Goal: Information Seeking & Learning: Learn about a topic

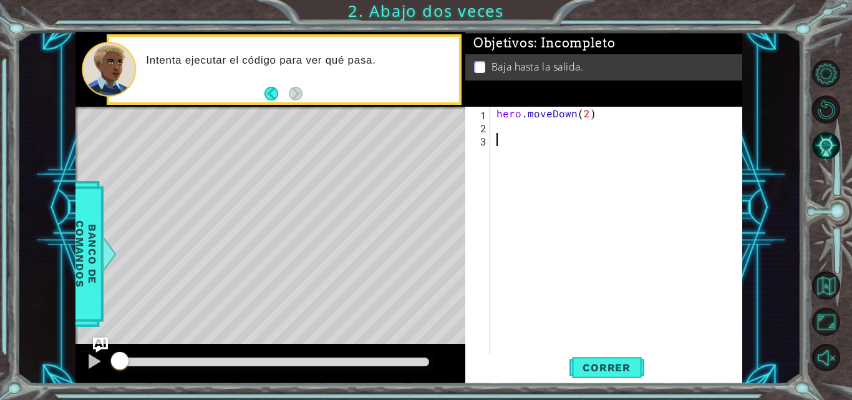
drag, startPoint x: 596, startPoint y: 109, endPoint x: 599, endPoint y: 115, distance: 7.5
click at [596, 109] on div "hero . moveDown ( 2 )" at bounding box center [620, 244] width 252 height 275
drag, startPoint x: 599, startPoint y: 110, endPoint x: 467, endPoint y: 121, distance: 132.1
click at [467, 121] on div "hero.moveDown(2) 1 2 3 hero . moveDown ( 2 ) הההההההההההההההההההההההההההההההההה…" at bounding box center [602, 231] width 274 height 249
click at [513, 110] on div "hero . moveDown ( 2 )" at bounding box center [620, 244] width 252 height 275
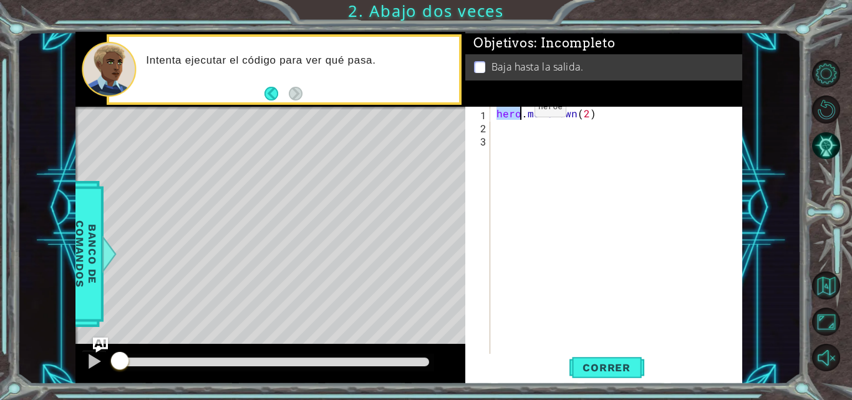
click at [513, 110] on div "hero . moveDown ( 2 )" at bounding box center [620, 244] width 252 height 275
type textarea "hero.moveDown(2)"
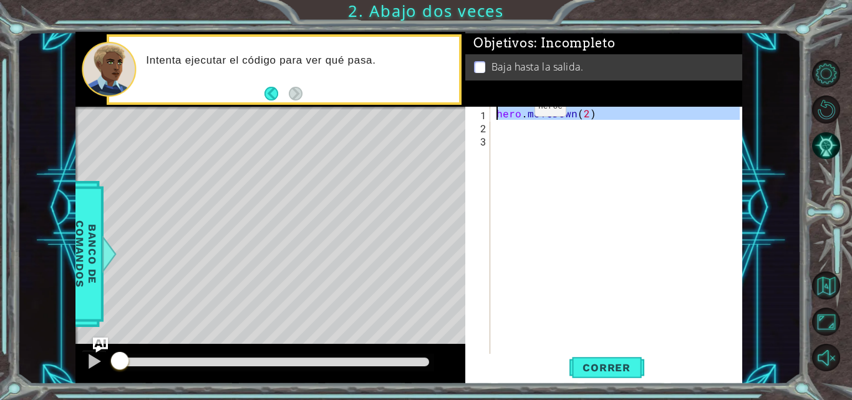
click at [513, 110] on div "hero . moveDown ( 2 )" at bounding box center [620, 244] width 252 height 275
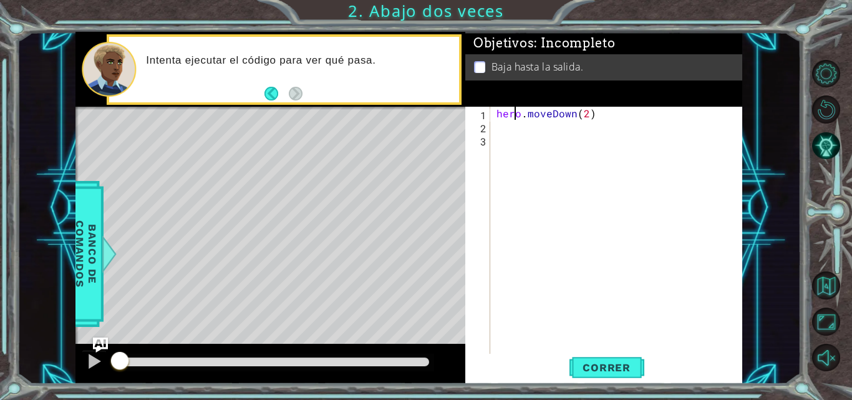
drag, startPoint x: 638, startPoint y: 111, endPoint x: 594, endPoint y: 115, distance: 44.5
click at [637, 112] on div "hero . moveDown ( 2 )" at bounding box center [620, 244] width 252 height 275
drag, startPoint x: 593, startPoint y: 112, endPoint x: 496, endPoint y: 113, distance: 96.1
click at [496, 113] on div "hero . moveDown ( 2 )" at bounding box center [620, 244] width 252 height 275
click at [496, 113] on div "hero . moveDown ( 2 )" at bounding box center [617, 231] width 246 height 249
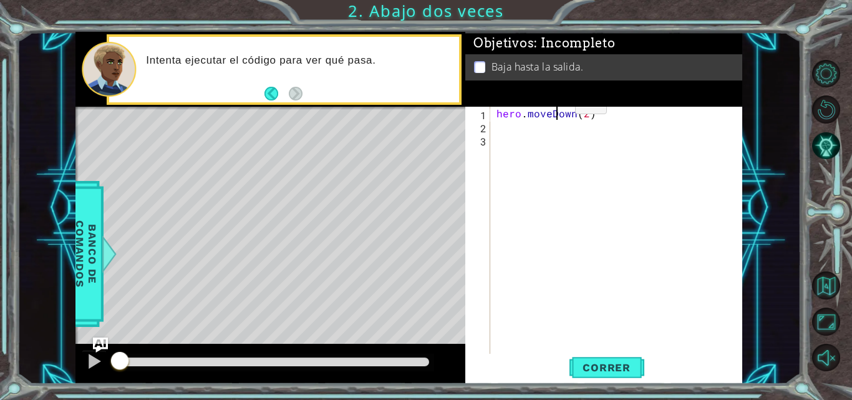
click at [554, 107] on div "hero . moveDown ( 2 )" at bounding box center [620, 244] width 252 height 275
type textarea "hero.moveDown(2)"
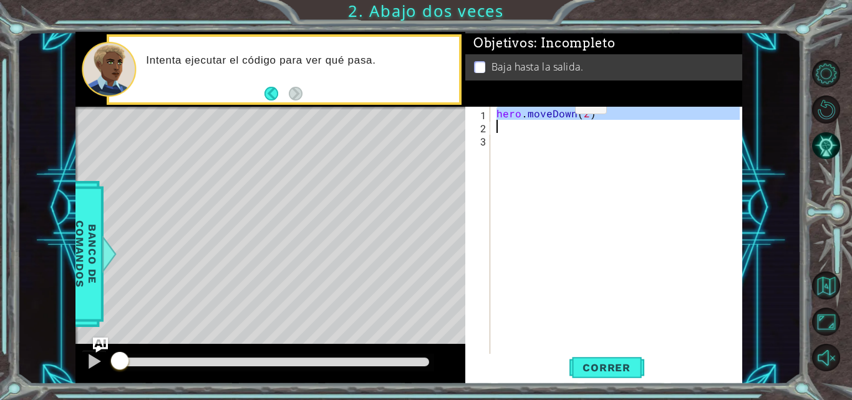
click at [554, 107] on div "hero . moveDown ( 2 )" at bounding box center [620, 244] width 252 height 275
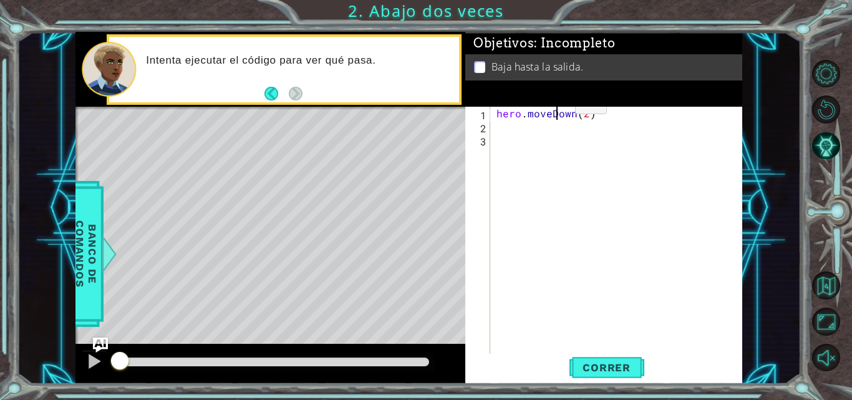
click at [554, 107] on div "hero . moveDown ( 2 )" at bounding box center [620, 244] width 252 height 275
type textarea "hero.moveDown(2)"
click at [557, 111] on div "hero . moveDown ( 2 )" at bounding box center [620, 244] width 252 height 275
click at [557, 111] on div "hero . moveDown ( 2 )" at bounding box center [617, 231] width 246 height 249
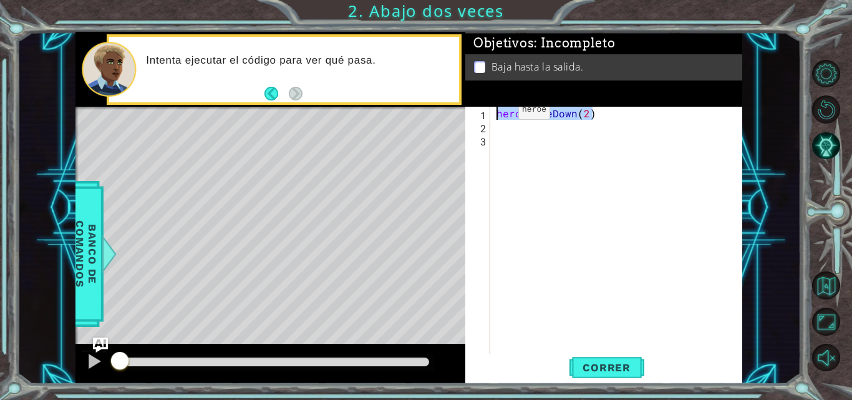
drag, startPoint x: 593, startPoint y: 117, endPoint x: 497, endPoint y: 113, distance: 95.5
click at [497, 113] on div "hero . moveDown ( 2 )" at bounding box center [620, 244] width 252 height 275
click at [607, 359] on button "Correr" at bounding box center [606, 367] width 75 height 27
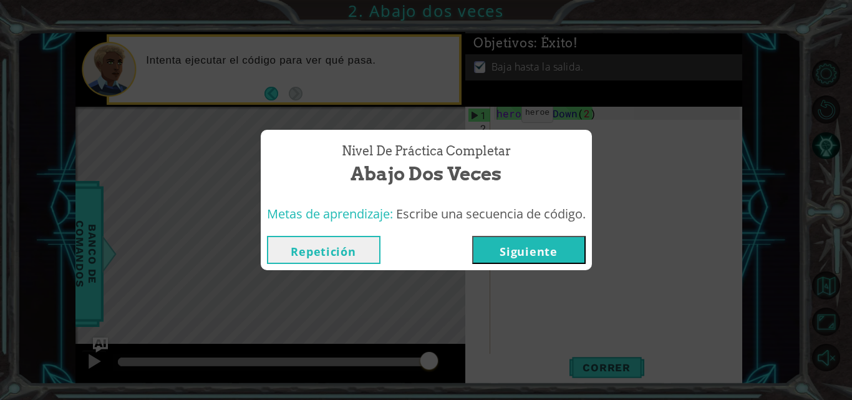
click at [528, 255] on button "Siguiente" at bounding box center [529, 250] width 114 height 28
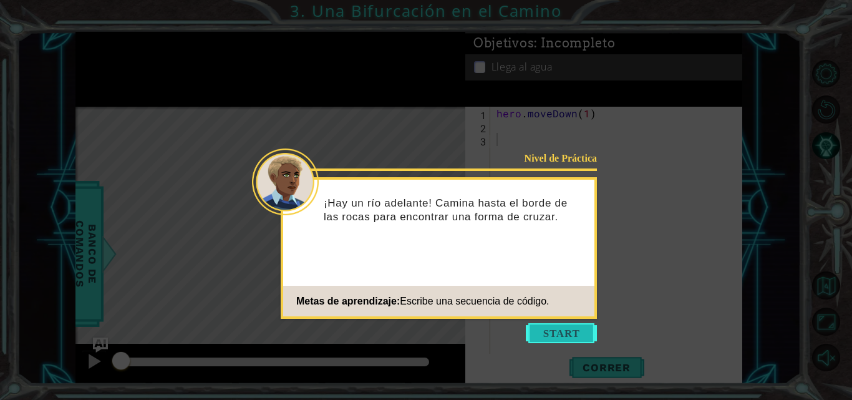
click at [545, 327] on button "Start" at bounding box center [561, 333] width 71 height 20
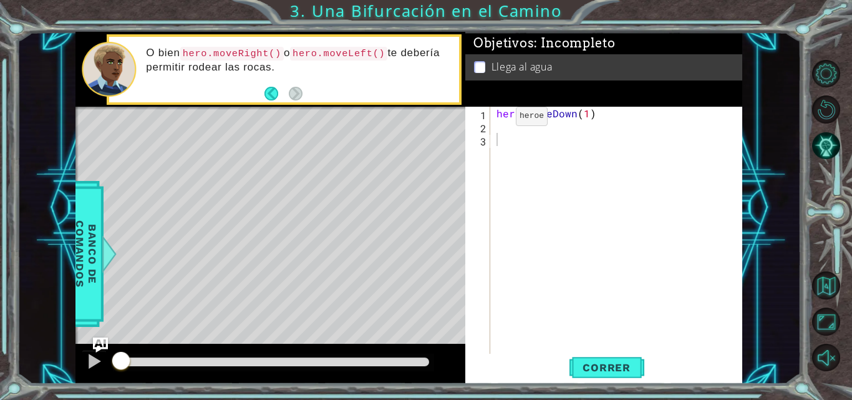
drag, startPoint x: 258, startPoint y: 57, endPoint x: 268, endPoint y: 59, distance: 10.2
click at [270, 60] on p "O bien hero.moveRight() o hero.moveLeft() te debería permitir rodear las rocas." at bounding box center [298, 60] width 304 height 28
click at [262, 56] on code "hero.moveRight()" at bounding box center [232, 54] width 104 height 14
click at [514, 122] on div "hero . moveDown ( 1 )" at bounding box center [620, 244] width 252 height 275
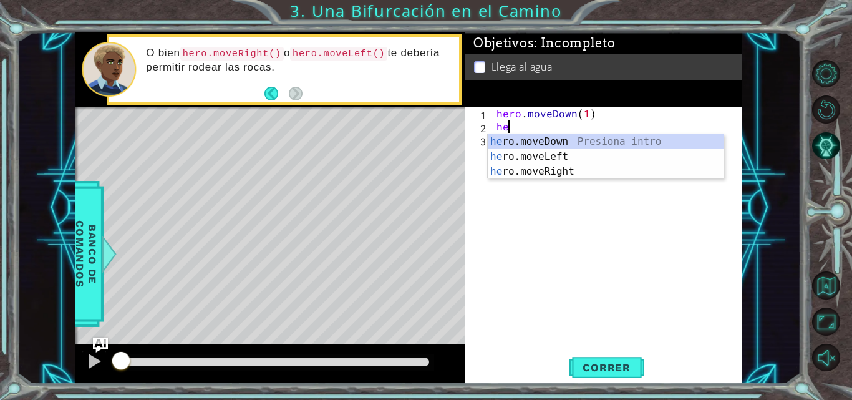
scroll to position [0, 1]
click at [641, 155] on div "hero .moveDown Presiona intro hero .moveLeft Presiona intro hero .moveRight Pre…" at bounding box center [606, 171] width 236 height 75
type textarea "hero.moveLeft(1)"
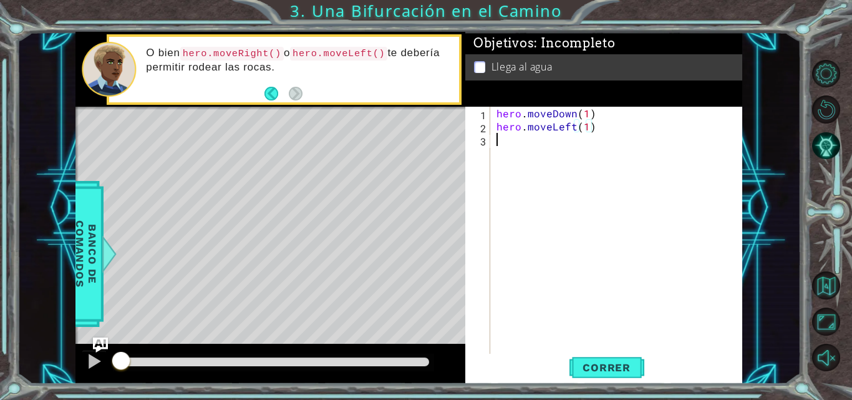
click at [522, 168] on div "hero . moveDown ( 1 ) hero . moveLeft ( 1 )" at bounding box center [620, 244] width 252 height 275
drag, startPoint x: 605, startPoint y: 129, endPoint x: 496, endPoint y: 128, distance: 108.5
click at [496, 128] on div "hero . moveDown ( 1 ) hero . moveLeft ( 1 )" at bounding box center [620, 244] width 252 height 275
type textarea "hero.moveLeft(1)"
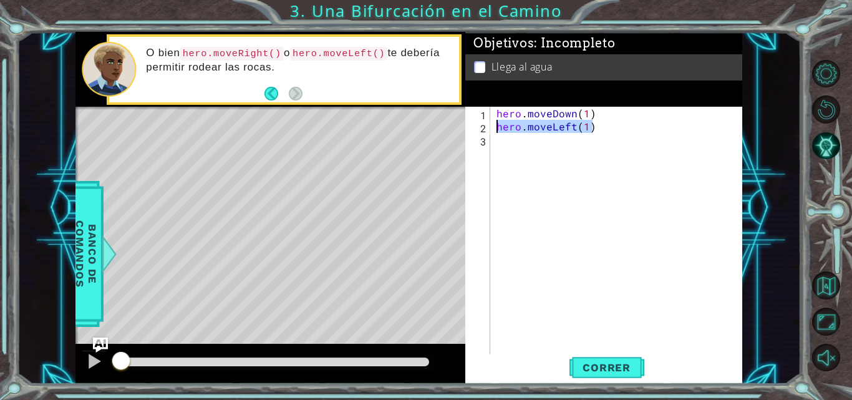
click at [620, 150] on div "hero . moveDown ( 1 ) hero . moveLeft ( 1 )" at bounding box center [620, 244] width 252 height 275
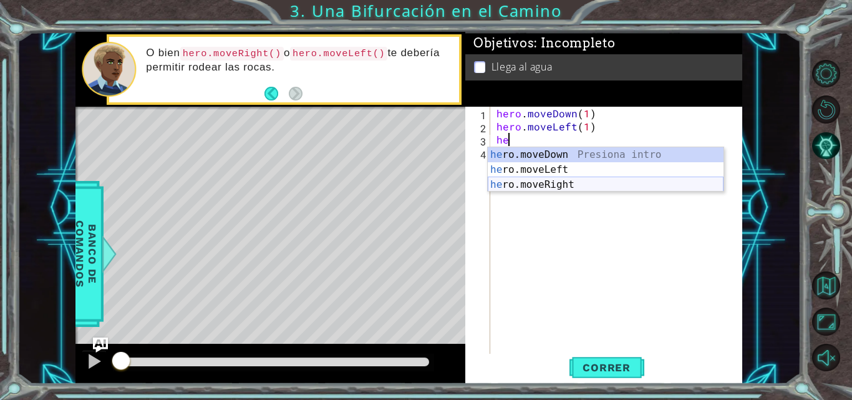
click at [599, 187] on div "he ro.moveDown Presiona intro he ro.moveLeft Presiona intro he ro.moveRight Pre…" at bounding box center [606, 184] width 236 height 75
type textarea "hero.moveRight(1)"
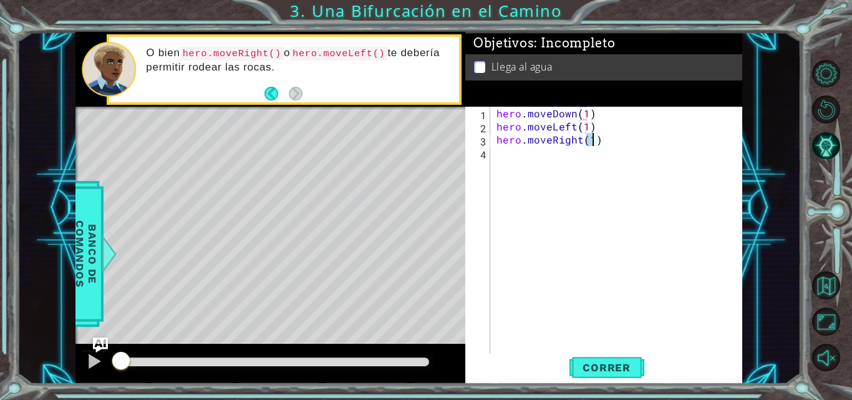
click at [667, 148] on div "hero . moveDown ( 1 ) hero . moveLeft ( 1 ) hero . moveRight ( 1 )" at bounding box center [620, 244] width 252 height 275
drag, startPoint x: 608, startPoint y: 144, endPoint x: 493, endPoint y: 142, distance: 115.4
click at [493, 142] on div "1 2 3 4 hero . moveDown ( 1 ) hero . moveLeft ( 1 ) hero . moveRight ( 1 ) הההה…" at bounding box center [602, 231] width 274 height 249
click at [559, 130] on div "hero . moveDown ( 1 ) hero . moveLeft ( 1 ) hero . moveRight ( 1 )" at bounding box center [620, 244] width 252 height 275
drag, startPoint x: 607, startPoint y: 128, endPoint x: 492, endPoint y: 127, distance: 114.8
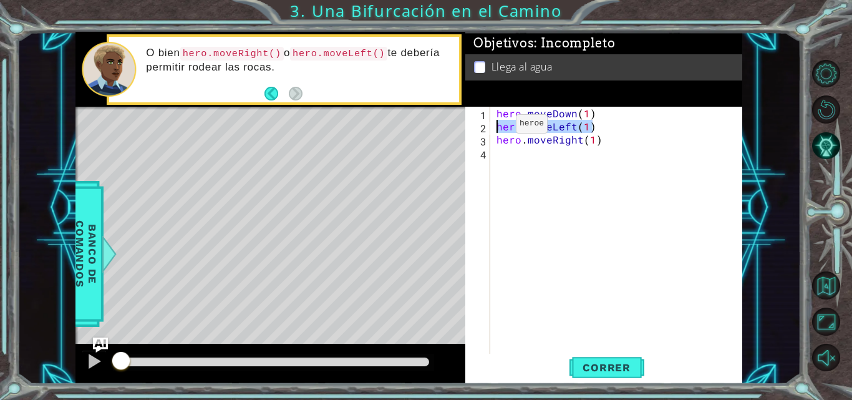
click at [492, 127] on div "hero.moveLeft(1) 1 2 3 4 hero . moveDown ( 1 ) hero . moveLeft ( 1 ) hero . mov…" at bounding box center [602, 231] width 274 height 249
click at [627, 143] on div "hero . moveDown ( 1 ) hero . moveLeft ( 1 ) hero . moveRight ( 1 )" at bounding box center [620, 244] width 252 height 275
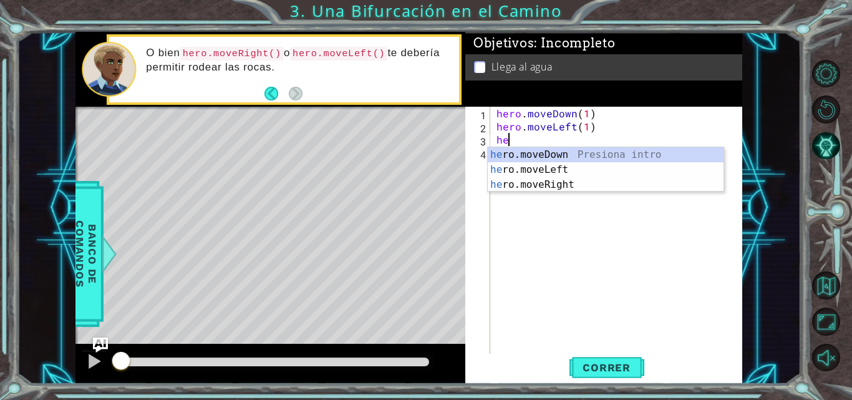
type textarea "h"
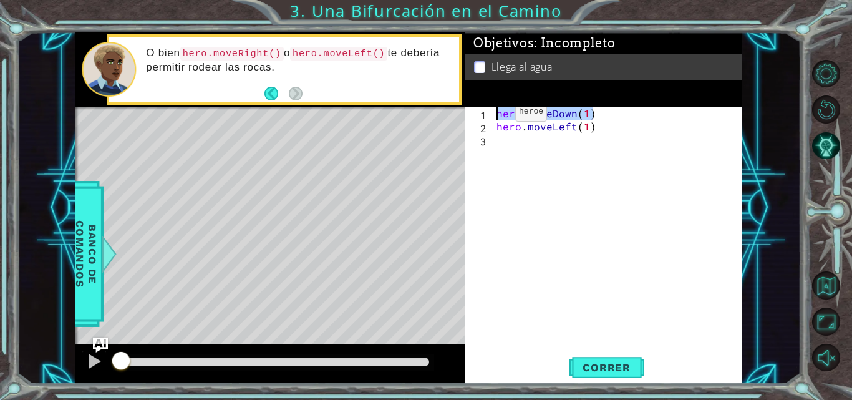
drag, startPoint x: 594, startPoint y: 114, endPoint x: 490, endPoint y: 114, distance: 104.8
click at [490, 114] on div "hero.moveLeft(1) 1 2 3 hero . moveDown ( 1 ) hero . moveLeft ( 1 ) הההההההההההה…" at bounding box center [602, 231] width 274 height 249
click at [611, 128] on div "hero . moveDown ( 1 ) hero . moveLeft ( 1 )" at bounding box center [620, 244] width 252 height 275
type textarea "hero.moveLeft(1)"
paste textarea "hero.moveDown(1)"
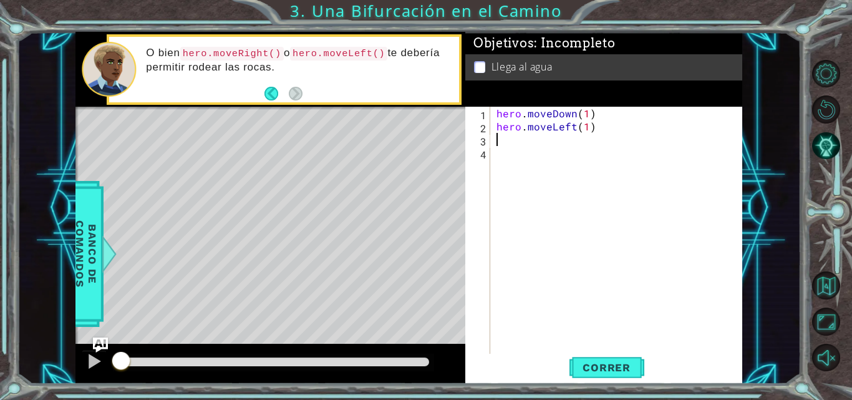
type textarea "hero.moveDown(1)"
click at [606, 356] on button "Correr" at bounding box center [606, 367] width 75 height 27
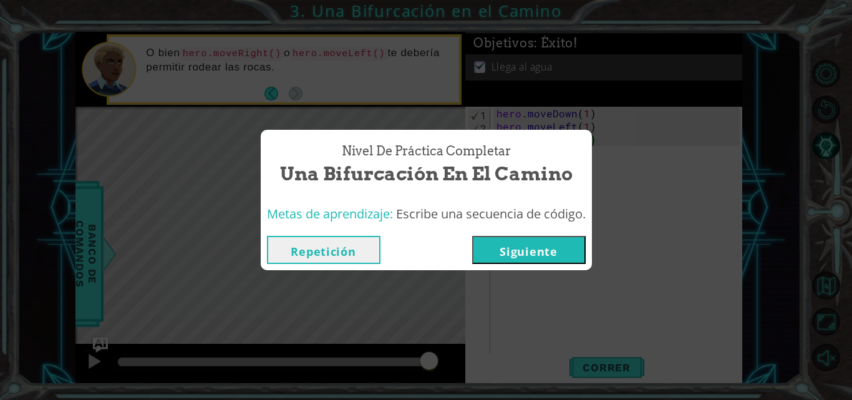
click at [557, 265] on div "Repetición [GEOGRAPHIC_DATA]" at bounding box center [426, 250] width 331 height 41
click at [564, 257] on button "Siguiente" at bounding box center [529, 250] width 114 height 28
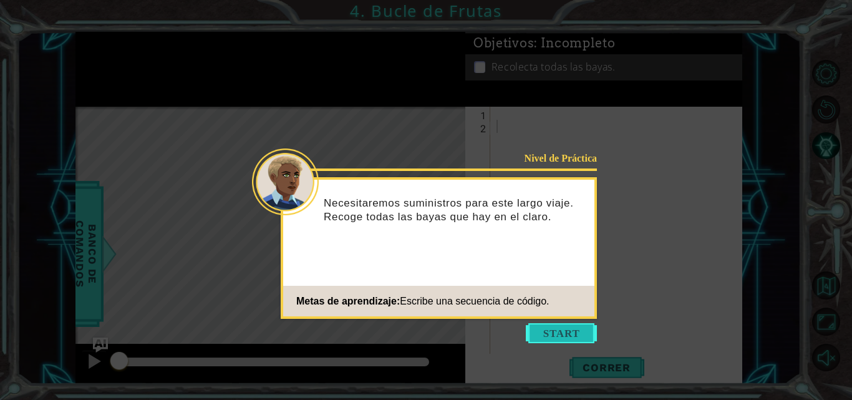
click at [564, 337] on button "Start" at bounding box center [561, 333] width 71 height 20
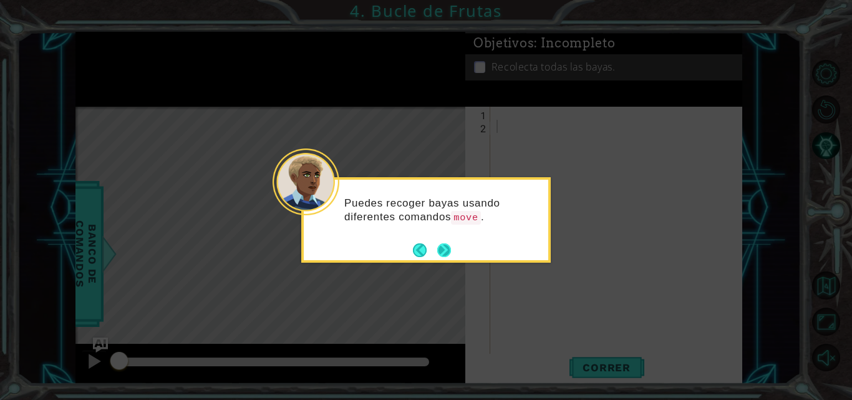
click at [447, 252] on button "Next" at bounding box center [444, 250] width 14 height 14
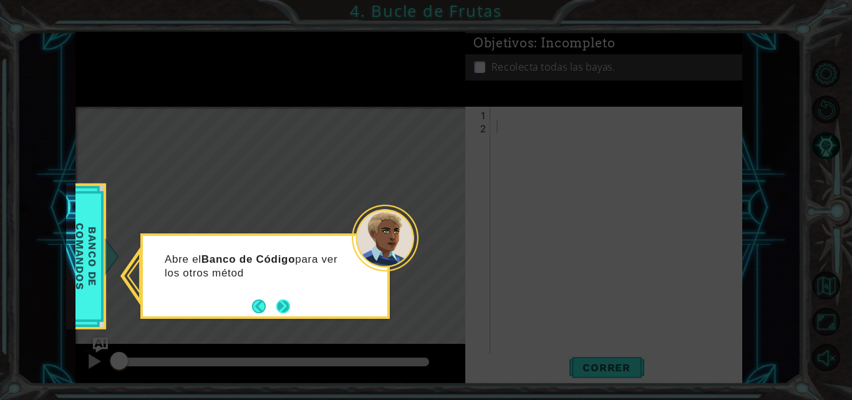
click at [285, 302] on button "Next" at bounding box center [283, 306] width 20 height 20
click at [285, 302] on button "Next" at bounding box center [284, 306] width 22 height 22
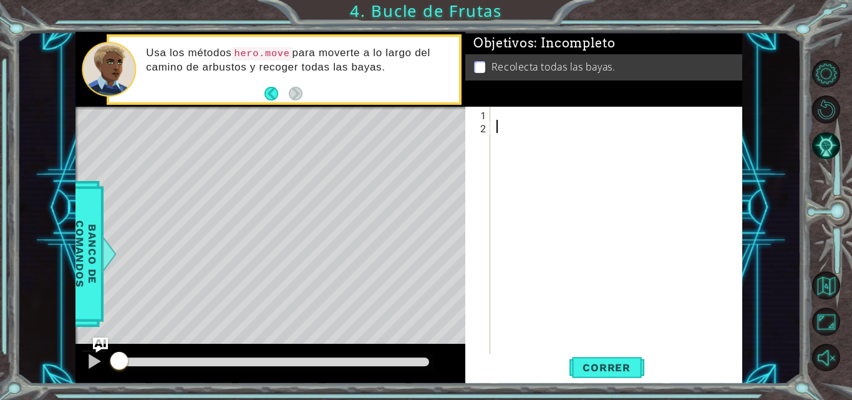
click at [500, 115] on div at bounding box center [620, 244] width 252 height 275
click at [514, 110] on div at bounding box center [620, 244] width 252 height 275
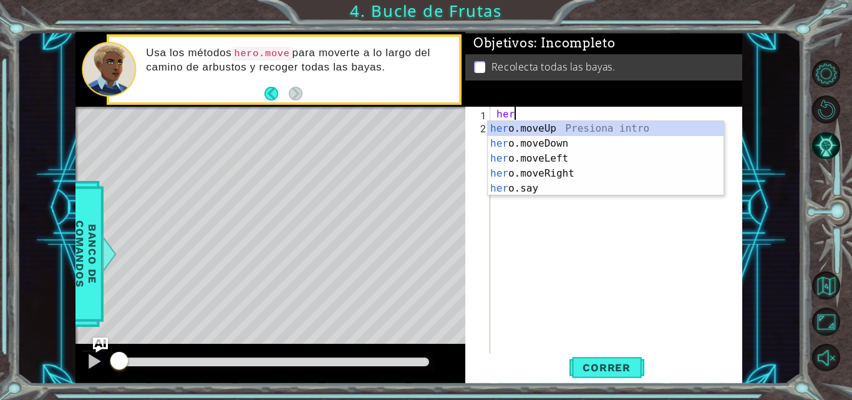
scroll to position [0, 1]
click at [566, 160] on div "hero .moveUp Presiona intro hero .moveDown Presiona intro hero .moveLeft Presio…" at bounding box center [606, 173] width 236 height 105
type textarea "hero.moveLeft(1)"
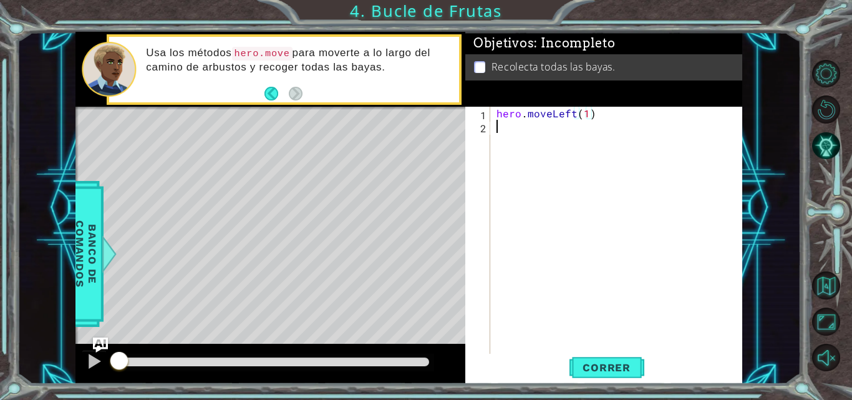
click at [515, 133] on div "hero . moveLeft ( 1 )" at bounding box center [620, 244] width 252 height 275
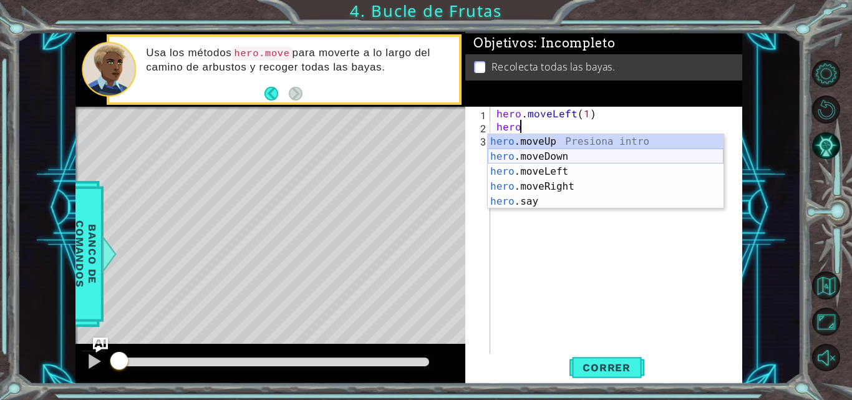
click at [555, 152] on div "hero .moveUp Presiona intro hero .moveDown Presiona intro hero .moveLeft Presio…" at bounding box center [606, 186] width 236 height 105
type textarea "hero.moveDown(1)"
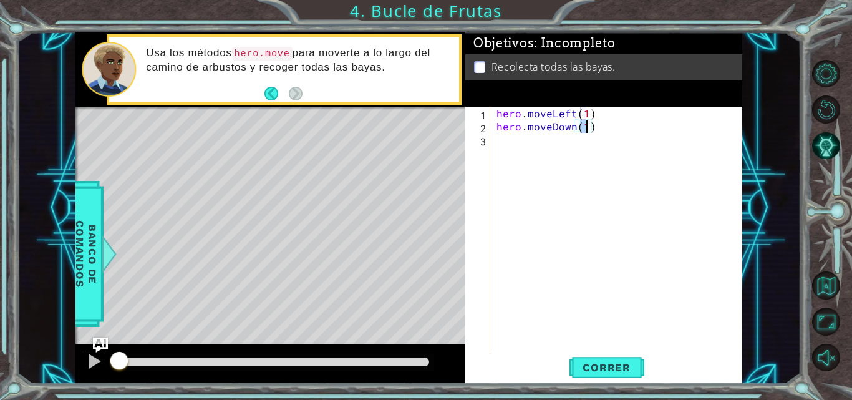
click at [528, 146] on div "hero . moveLeft ( 1 ) hero . moveDown ( 1 )" at bounding box center [620, 244] width 252 height 275
click at [586, 115] on div "hero . moveLeft ( 1 ) hero . moveDown ( 1 )" at bounding box center [620, 244] width 252 height 275
click at [589, 128] on div "hero . moveLeft ( 2 ) hero . moveDown ( 1 )" at bounding box center [620, 244] width 252 height 275
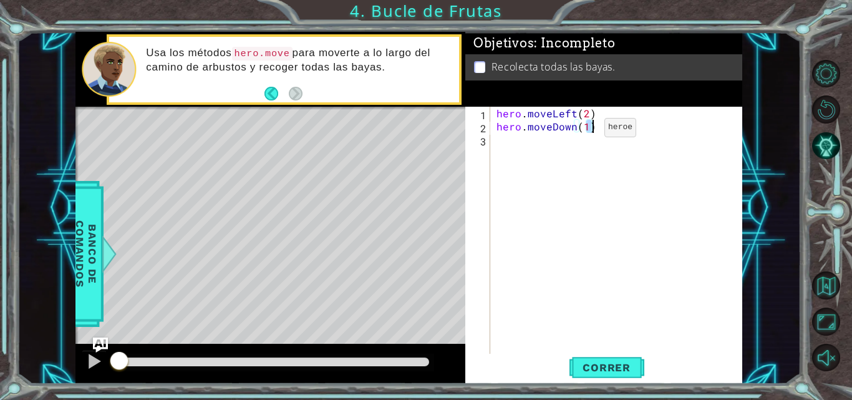
click at [588, 126] on div "hero . moveLeft ( 2 ) hero . moveDown ( 1 )" at bounding box center [617, 231] width 246 height 249
type textarea "hero.moveDown(2)"
click at [616, 123] on div "hero . moveLeft ( 2 ) hero . moveDown ( 2 )" at bounding box center [620, 244] width 252 height 275
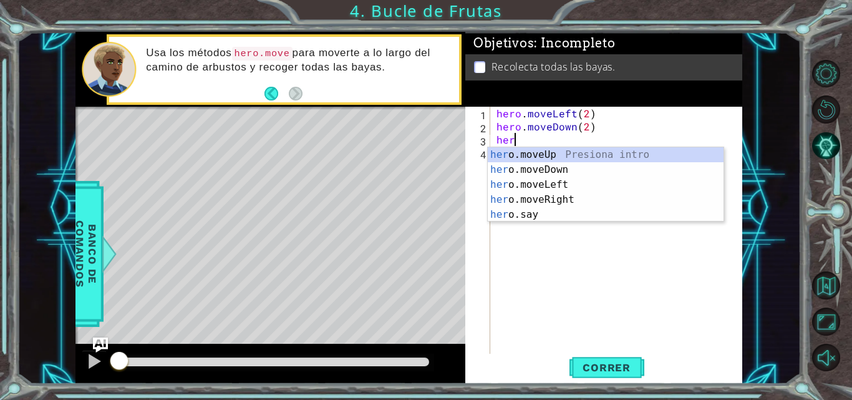
scroll to position [0, 1]
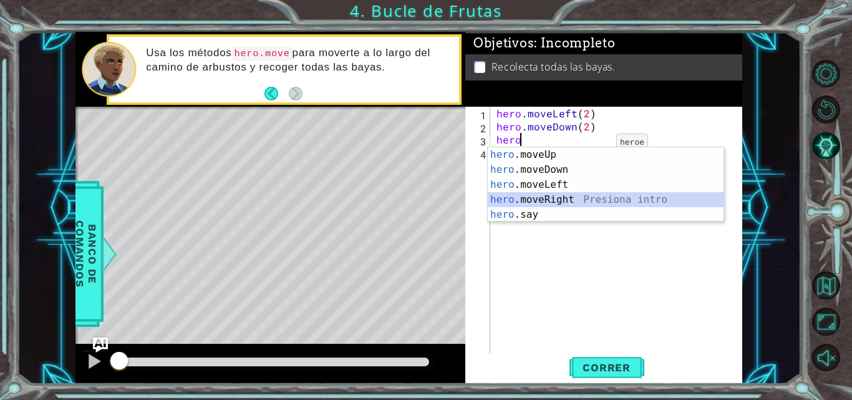
click at [576, 200] on div "hero .moveUp Presiona intro hero .moveDown Presiona intro hero .moveLeft Presio…" at bounding box center [606, 199] width 236 height 105
type textarea "hero.moveRight(1)"
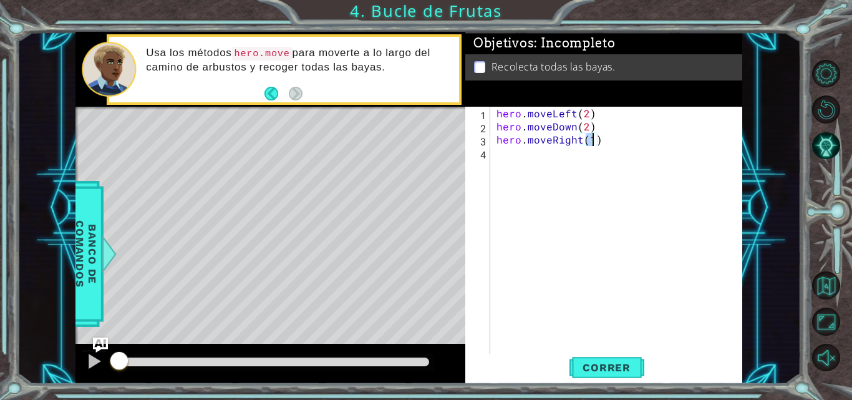
click at [573, 156] on div "hero . moveLeft ( 2 ) hero . moveDown ( 2 ) hero . moveRight ( 1 )" at bounding box center [620, 244] width 252 height 275
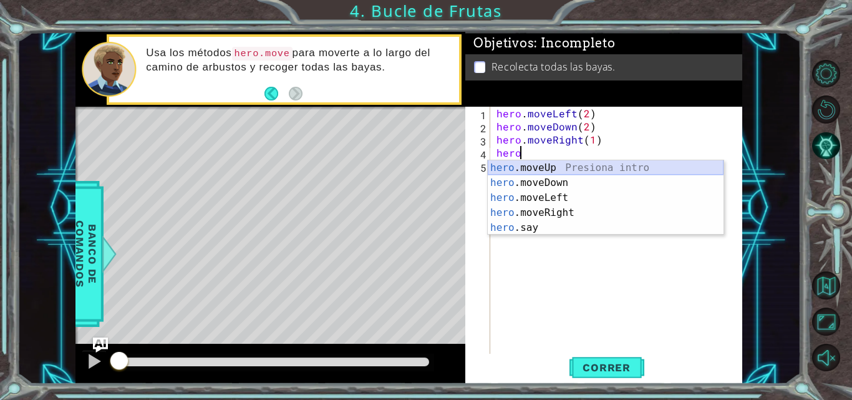
click at [534, 167] on div "hero .moveUp Presiona intro hero .moveDown Presiona intro hero .moveLeft Presio…" at bounding box center [606, 212] width 236 height 105
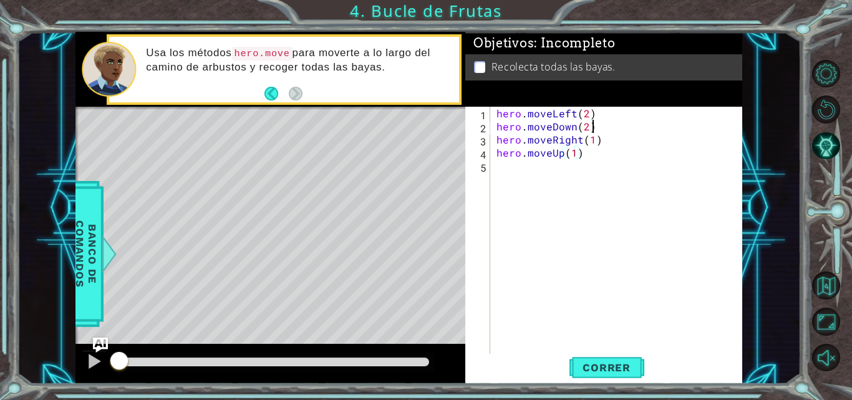
click at [658, 125] on div "hero . moveLeft ( 2 ) hero . moveDown ( 2 ) hero . moveRight ( 1 ) hero . moveU…" at bounding box center [620, 244] width 252 height 275
click at [576, 157] on div "hero . moveLeft ( 2 ) hero . moveDown ( 2 ) hero . moveRight ( 1 ) hero . moveU…" at bounding box center [620, 244] width 252 height 275
click at [593, 139] on div "hero . moveLeft ( 2 ) hero . moveDown ( 2 ) hero . moveRight ( 1 ) hero . moveU…" at bounding box center [620, 244] width 252 height 275
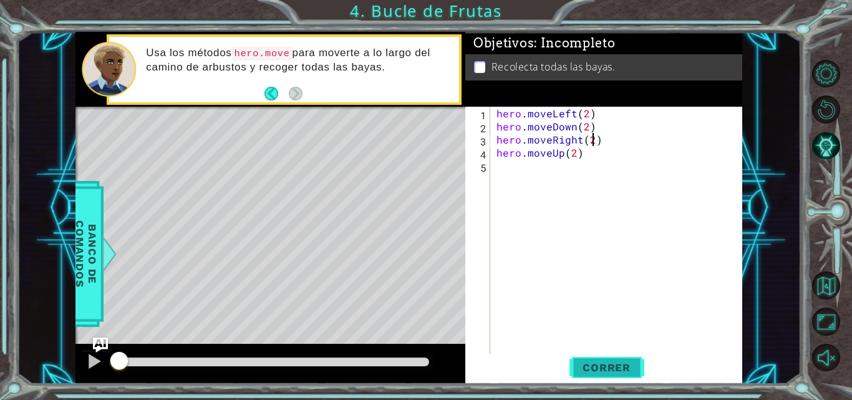
type textarea "hero.moveRight(2)"
click at [593, 366] on span "Correr" at bounding box center [606, 367] width 73 height 12
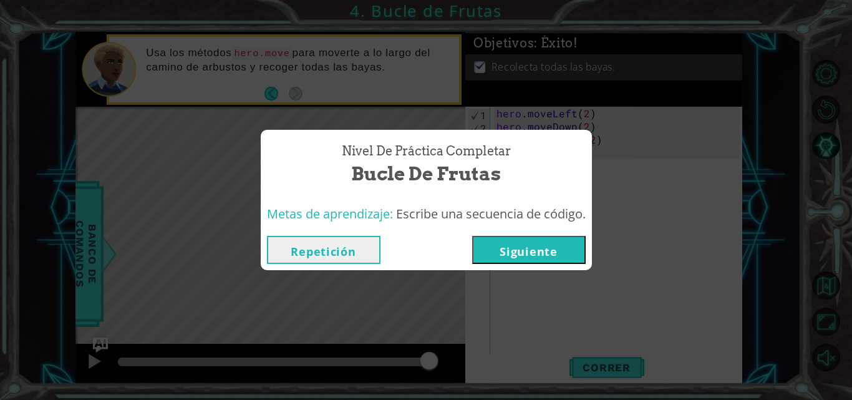
click at [324, 256] on button "Repetición" at bounding box center [324, 250] width 114 height 28
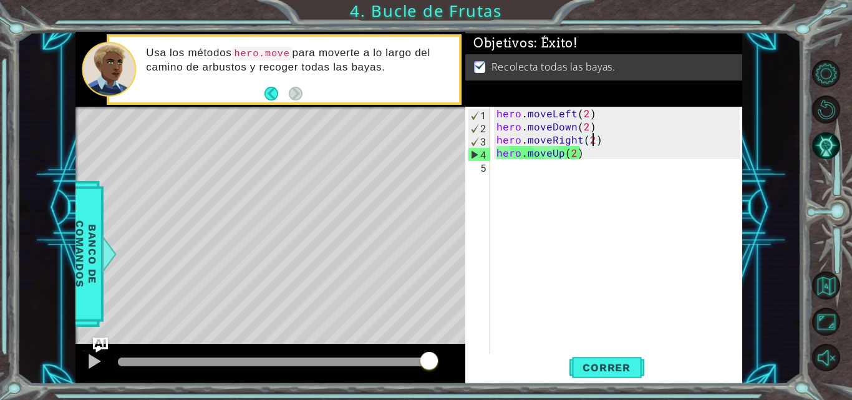
click at [674, 199] on div "hero . moveLeft ( 2 ) hero . moveDown ( 2 ) hero . moveRight ( 2 ) hero . moveU…" at bounding box center [620, 244] width 252 height 275
drag, startPoint x: 592, startPoint y: 114, endPoint x: 493, endPoint y: 109, distance: 98.6
click at [493, 109] on div "1 2 3 4 5 hero . moveLeft ( 2 ) hero . moveDown ( 2 ) hero . moveRight ( 2 ) he…" at bounding box center [602, 231] width 274 height 249
click at [567, 136] on div "hero . moveLeft ( 2 ) hero . moveDown ( 2 ) hero . moveRight ( 2 ) hero . moveU…" at bounding box center [620, 244] width 252 height 275
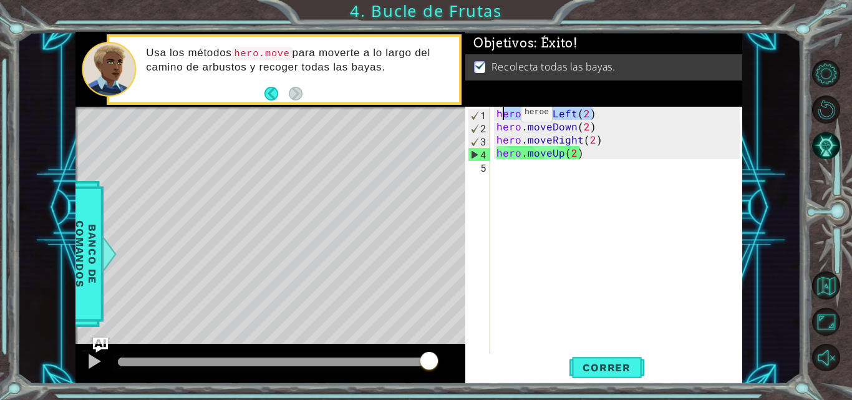
drag, startPoint x: 596, startPoint y: 115, endPoint x: 500, endPoint y: 115, distance: 96.0
click at [500, 115] on div "hero . moveLeft ( 2 ) hero . moveDown ( 2 ) hero . moveRight ( 2 ) hero . moveU…" at bounding box center [620, 244] width 252 height 275
click at [500, 115] on div "hero . moveLeft ( 2 ) hero . moveDown ( 2 ) hero . moveRight ( 2 ) hero . moveU…" at bounding box center [617, 231] width 246 height 249
drag, startPoint x: 495, startPoint y: 115, endPoint x: 605, endPoint y: 110, distance: 109.9
click at [605, 110] on div "hero . moveLeft ( 2 ) hero . moveDown ( 2 ) hero . moveRight ( 2 ) hero . moveU…" at bounding box center [620, 244] width 252 height 275
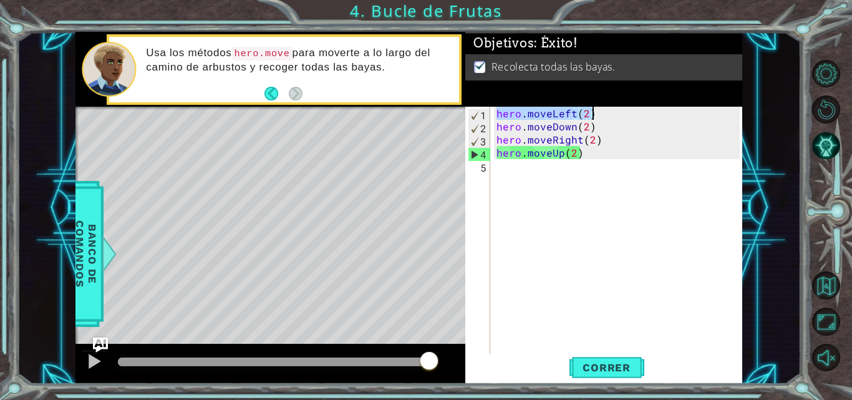
click at [608, 120] on div "hero . moveLeft ( 2 ) hero . moveDown ( 2 ) hero . moveRight ( 2 ) hero . moveU…" at bounding box center [617, 231] width 246 height 249
drag, startPoint x: 608, startPoint y: 125, endPoint x: 495, endPoint y: 123, distance: 113.5
click at [495, 123] on div "hero . moveLeft ( 2 ) hero . moveDown ( 2 ) hero . moveRight ( 2 ) hero . moveU…" at bounding box center [620, 244] width 252 height 275
click at [604, 147] on div "hero . moveLeft ( 2 ) hero . moveDown ( 2 ) hero . moveRight ( 2 ) hero . moveU…" at bounding box center [620, 244] width 252 height 275
drag, startPoint x: 603, startPoint y: 139, endPoint x: 497, endPoint y: 143, distance: 106.1
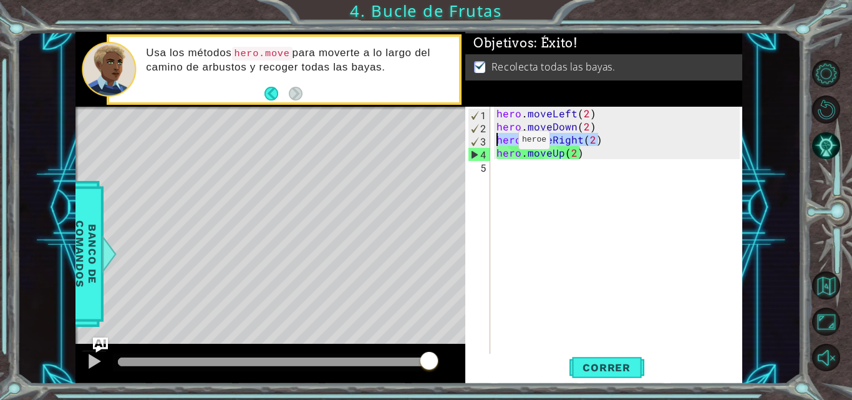
click at [497, 143] on div "hero . moveLeft ( 2 ) hero . moveDown ( 2 ) hero . moveRight ( 2 ) hero . moveU…" at bounding box center [620, 244] width 252 height 275
click at [583, 150] on div "hero . moveLeft ( 2 ) hero . moveDown ( 2 ) hero . moveRight ( 2 ) hero . moveU…" at bounding box center [620, 244] width 252 height 275
type textarea "hero.moveUp(2)"
drag, startPoint x: 584, startPoint y: 150, endPoint x: 492, endPoint y: 155, distance: 92.4
click at [492, 155] on div "hero.moveUp(2) 1 2 3 4 5 hero . moveLeft ( 2 ) hero . moveDown ( 2 ) hero . mov…" at bounding box center [602, 231] width 274 height 249
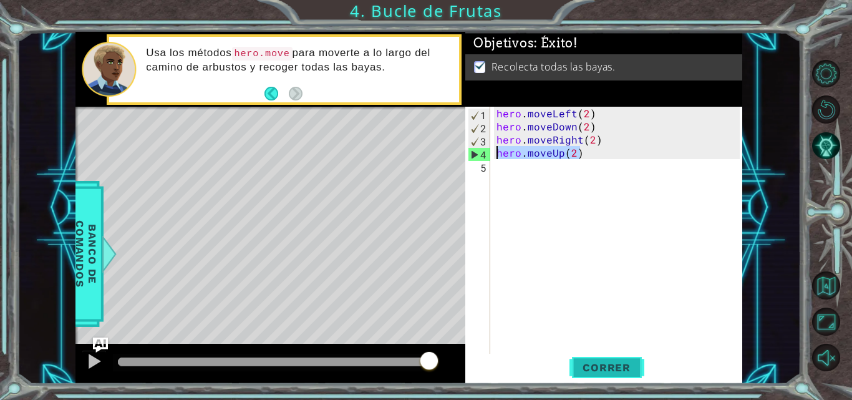
click at [629, 364] on span "Correr" at bounding box center [606, 367] width 73 height 12
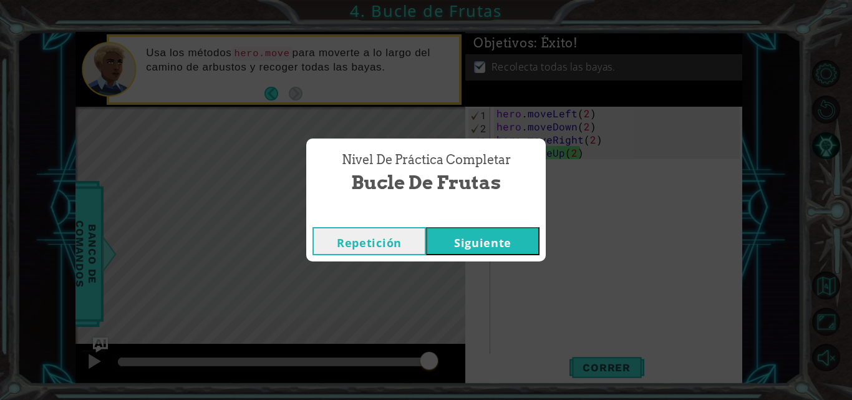
click at [467, 243] on button "Siguiente" at bounding box center [483, 241] width 114 height 28
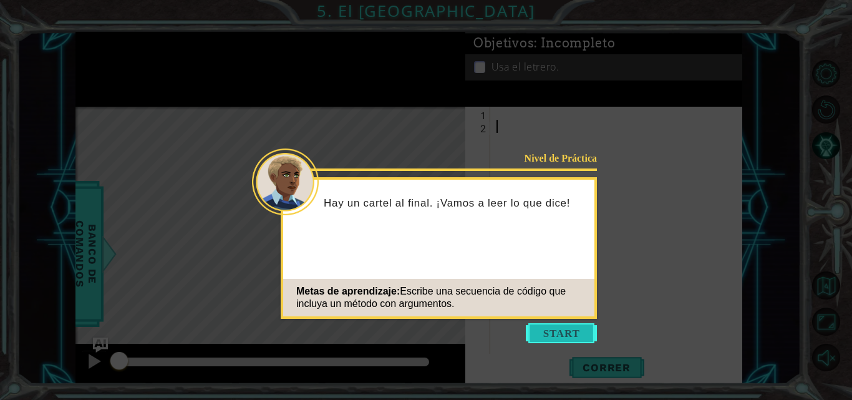
click at [563, 336] on button "Start" at bounding box center [561, 333] width 71 height 20
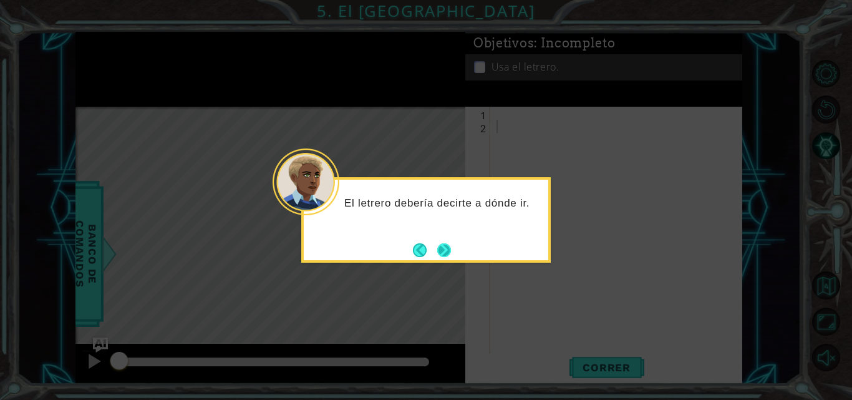
click at [442, 246] on button "Next" at bounding box center [444, 250] width 22 height 22
click at [442, 246] on button "Next" at bounding box center [444, 250] width 20 height 20
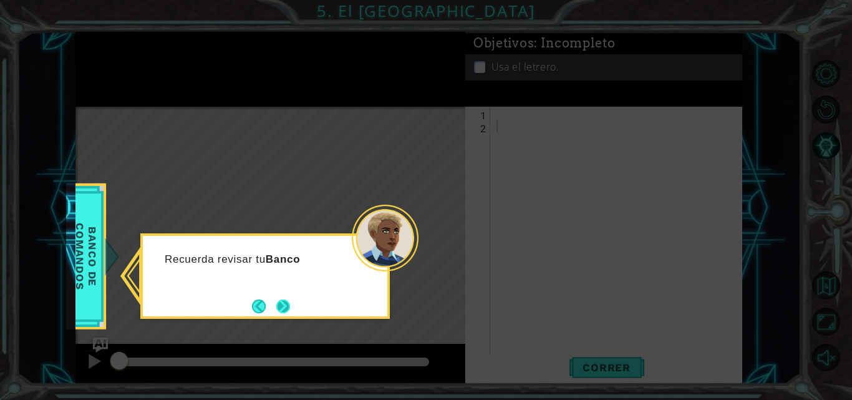
click at [289, 309] on button "Next" at bounding box center [283, 305] width 23 height 23
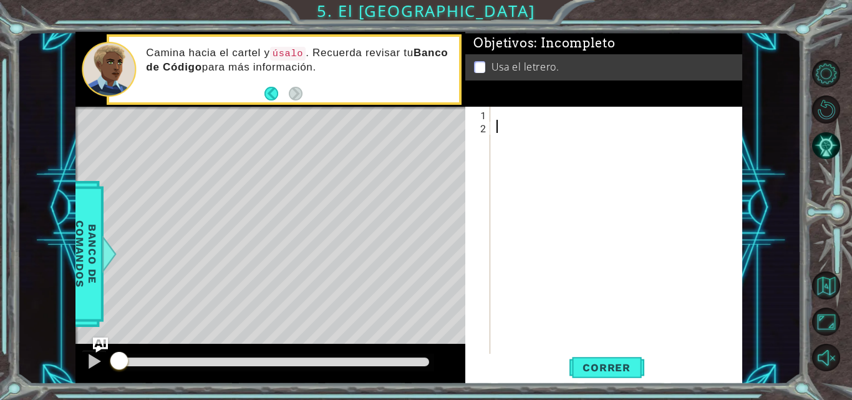
click at [528, 125] on div at bounding box center [620, 244] width 252 height 275
click at [520, 119] on div at bounding box center [620, 244] width 252 height 275
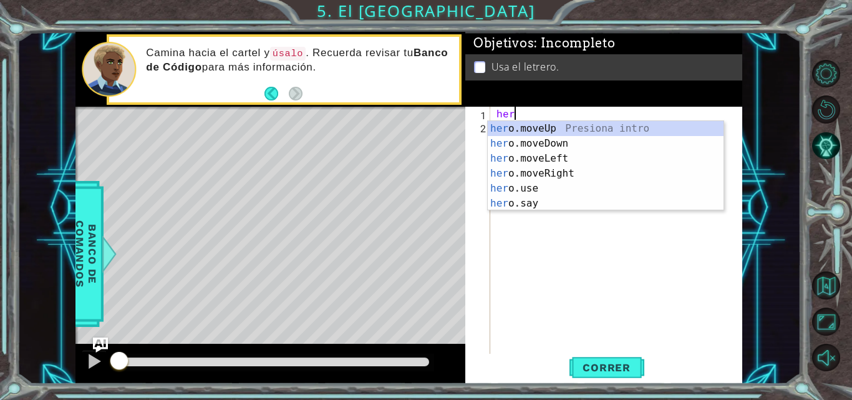
scroll to position [0, 1]
click at [536, 175] on div "hero .moveUp Presiona intro hero .moveDown Presiona intro hero .moveLeft Presio…" at bounding box center [606, 181] width 236 height 120
type textarea "hero.moveRight(1)"
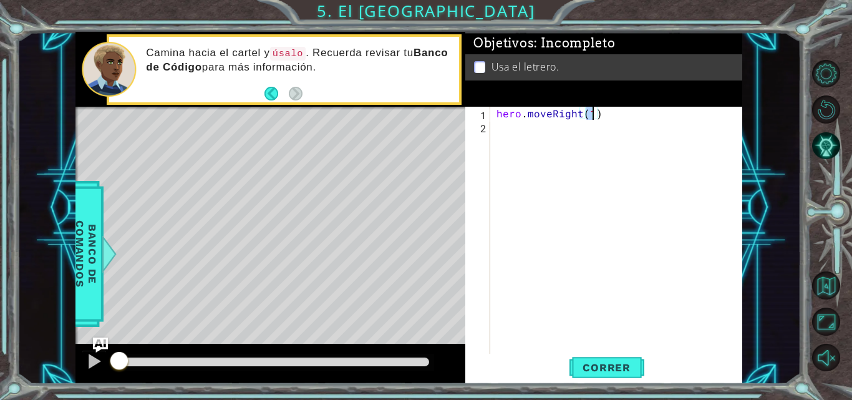
click at [533, 133] on div "hero . moveRight ( 1 )" at bounding box center [620, 244] width 252 height 275
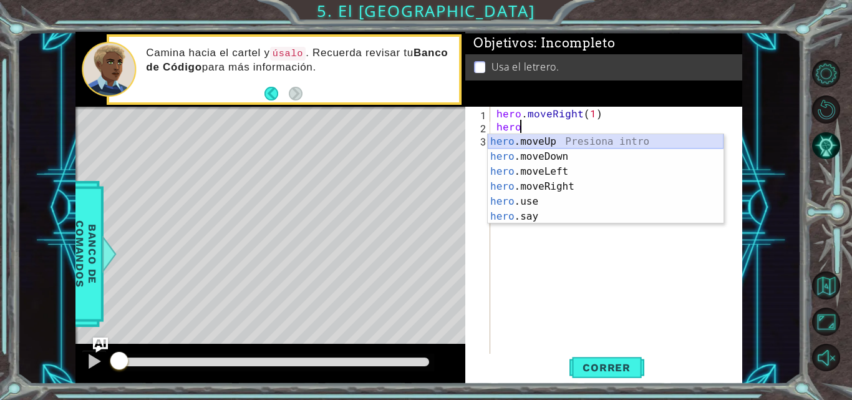
click at [528, 141] on div "hero .moveUp Presiona intro hero .moveDown Presiona intro hero .moveLeft Presio…" at bounding box center [606, 194] width 236 height 120
type textarea "hero.moveUp(1)"
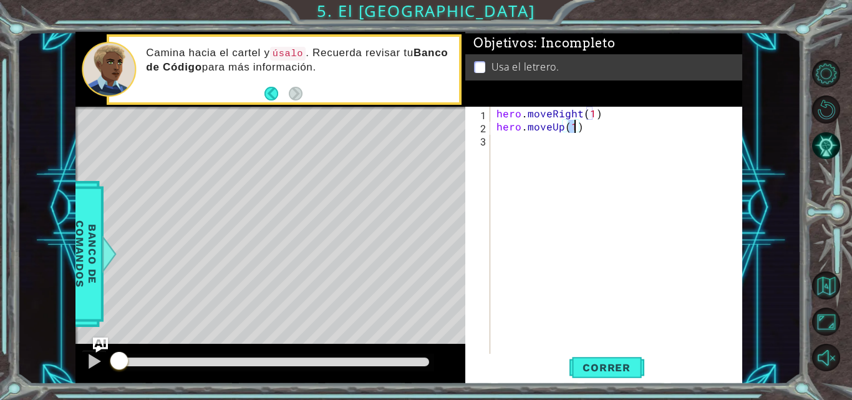
click at [528, 141] on div "hero . moveRight ( 1 ) hero . moveUp ( 1 )" at bounding box center [620, 244] width 252 height 275
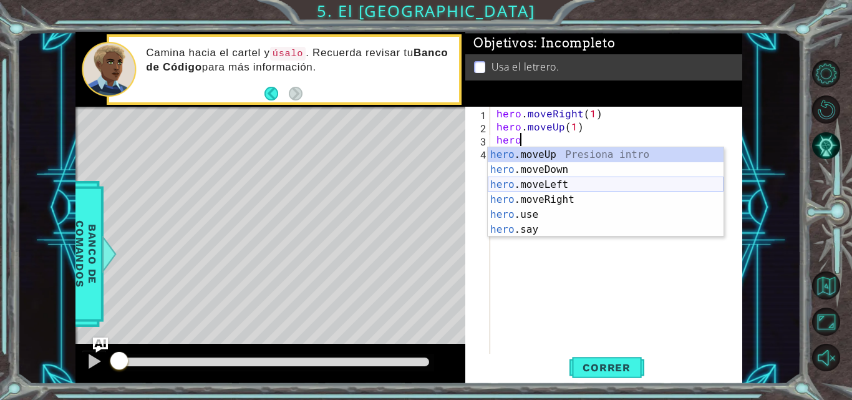
click at [539, 184] on div "hero .moveUp Presiona intro hero .moveDown Presiona intro hero .moveLeft Presio…" at bounding box center [606, 207] width 236 height 120
type textarea "hero.moveLeft(1)"
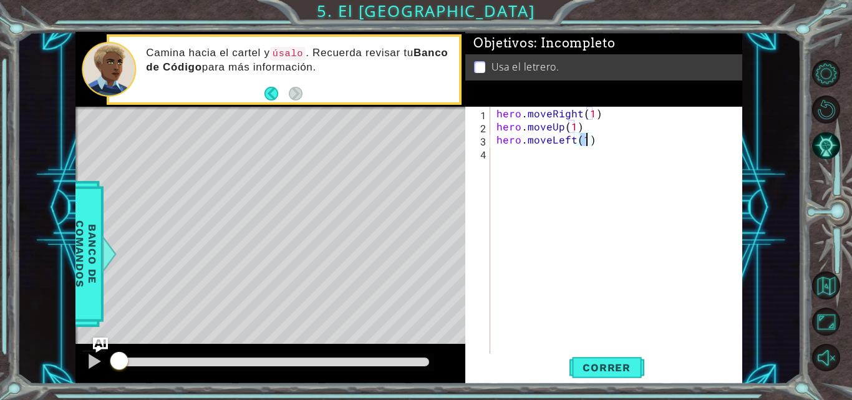
click at [534, 152] on div "hero . moveRight ( 1 ) hero . moveUp ( 1 ) hero . moveLeft ( 1 )" at bounding box center [620, 244] width 252 height 275
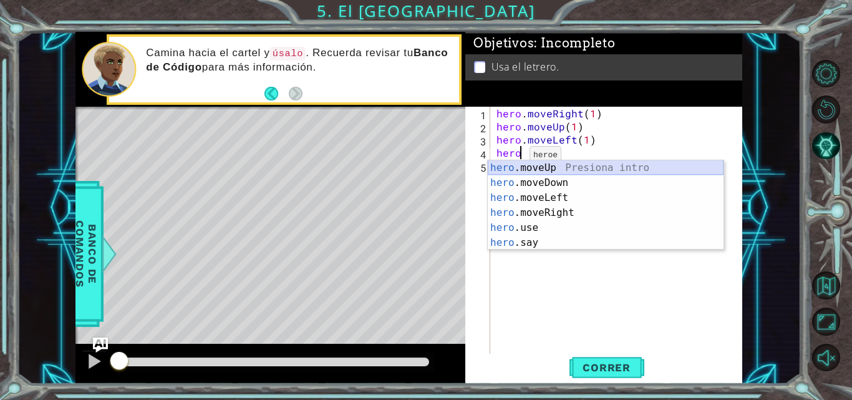
click at [510, 163] on div "hero .moveUp Presiona intro hero .moveDown Presiona intro hero .moveLeft Presio…" at bounding box center [606, 220] width 236 height 120
type textarea "hero.moveUp(1)"
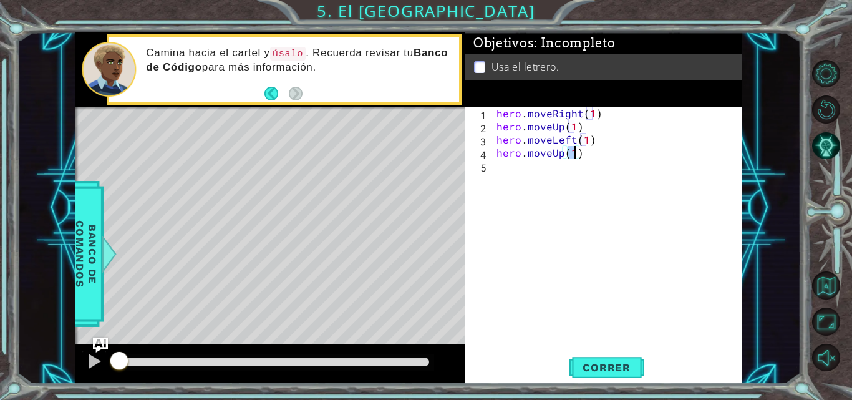
click at [513, 169] on div "hero . moveRight ( 1 ) hero . moveUp ( 1 ) hero . moveLeft ( 1 ) hero . moveUp …" at bounding box center [620, 244] width 252 height 275
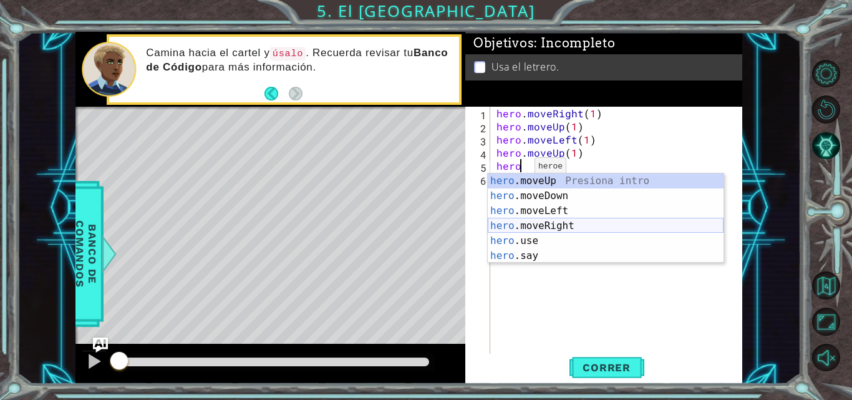
click at [525, 229] on div "hero .moveUp Presiona intro hero .moveDown Presiona intro hero .moveLeft Presio…" at bounding box center [606, 233] width 236 height 120
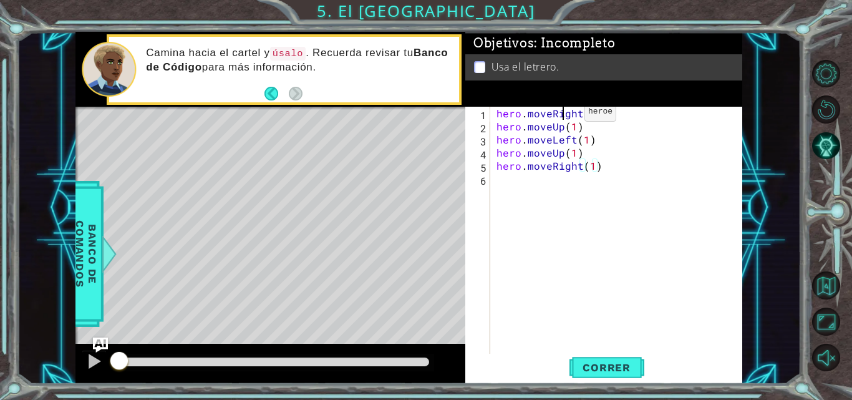
click at [563, 115] on div "hero . moveRight ( 1 ) hero . moveUp ( 1 ) hero . moveLeft ( 1 ) hero . moveUp …" at bounding box center [620, 244] width 252 height 275
click at [591, 163] on div "hero . moveRight ( 1 ) hero . moveUp ( 1 ) hero . moveLeft ( 1 ) hero . moveUp …" at bounding box center [620, 244] width 252 height 275
type textarea "hero.moveRight(2)"
click at [580, 187] on div "hero . moveRight ( 1 ) hero . moveUp ( 1 ) hero . moveLeft ( 1 ) hero . moveUp …" at bounding box center [620, 244] width 252 height 275
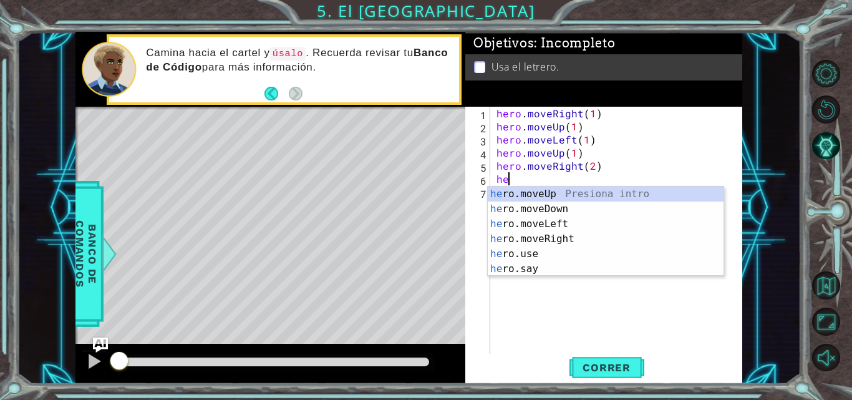
scroll to position [0, 1]
click at [546, 205] on div "hero .moveUp Presiona intro hero .moveDown Presiona intro hero .moveLeft Presio…" at bounding box center [606, 246] width 236 height 120
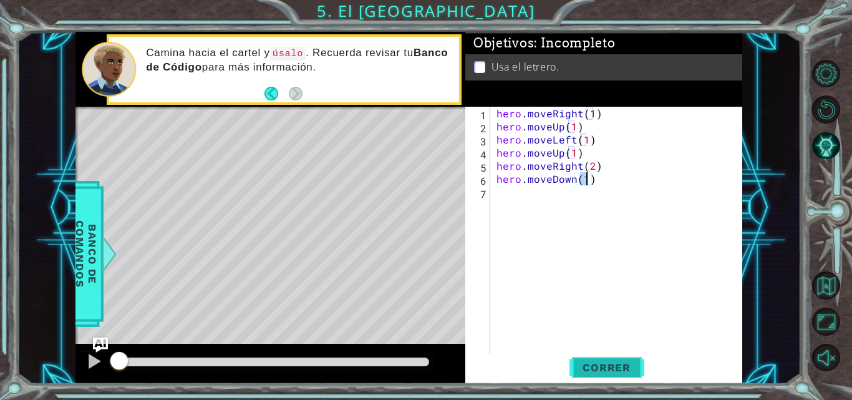
type textarea "hero.moveDown(1)"
click at [585, 363] on span "Correr" at bounding box center [606, 367] width 73 height 12
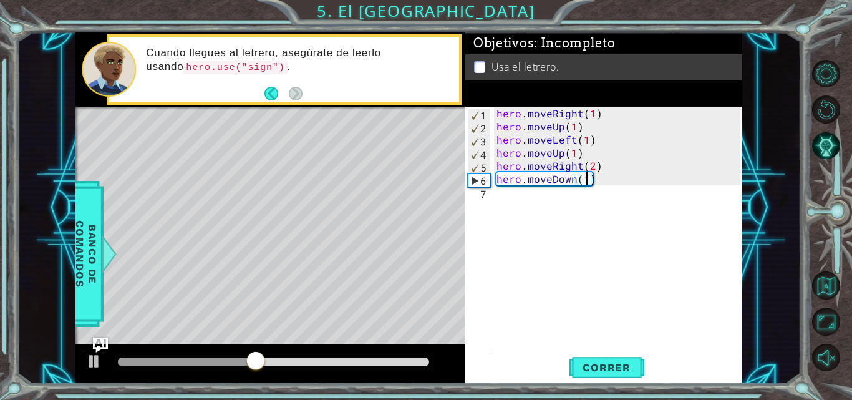
click at [564, 205] on div "hero . moveRight ( 1 ) hero . moveUp ( 1 ) hero . moveLeft ( 1 ) hero . moveUp …" at bounding box center [620, 244] width 252 height 275
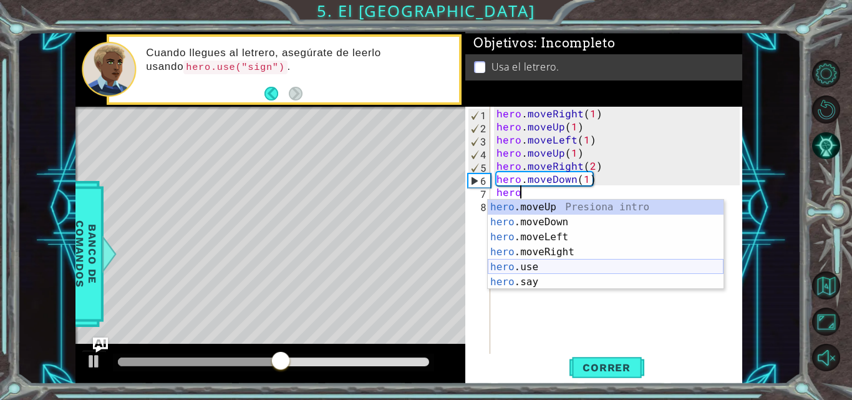
click at [577, 270] on div "hero .moveUp Presiona intro hero .moveDown Presiona intro hero .moveLeft Presio…" at bounding box center [606, 260] width 236 height 120
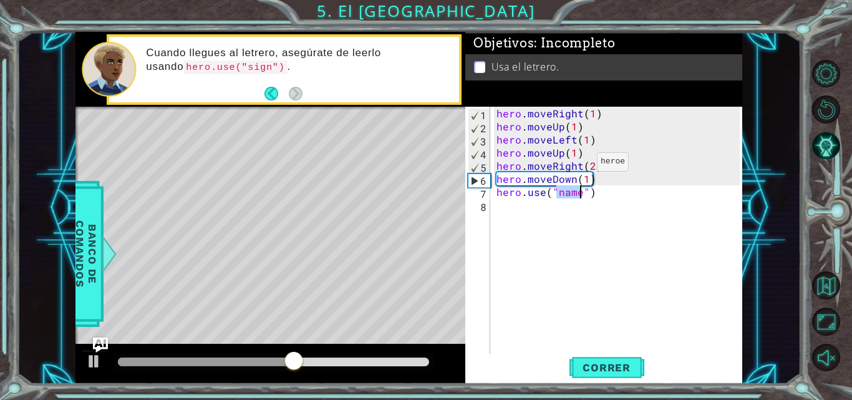
click at [582, 139] on div "hero . moveRight ( 1 ) hero . moveUp ( 1 ) hero . moveLeft ( 1 ) hero . moveUp …" at bounding box center [620, 244] width 252 height 275
click at [583, 191] on div "hero . moveRight ( 1 ) hero . moveUp ( 1 ) hero . moveLeft ( 1 ) hero . moveUp …" at bounding box center [620, 244] width 252 height 275
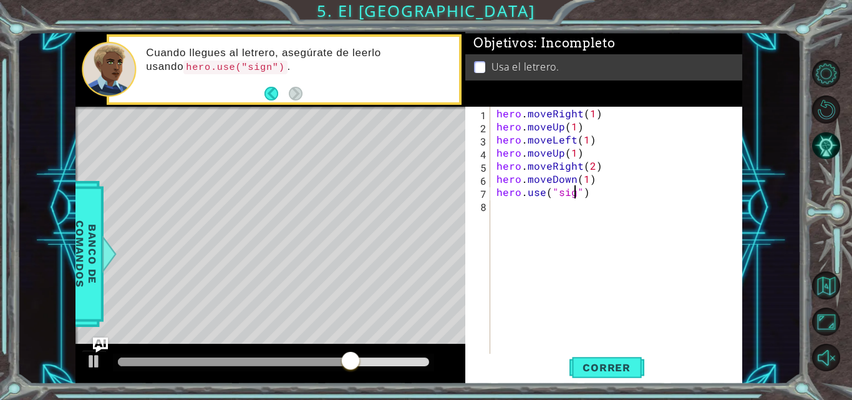
scroll to position [0, 5]
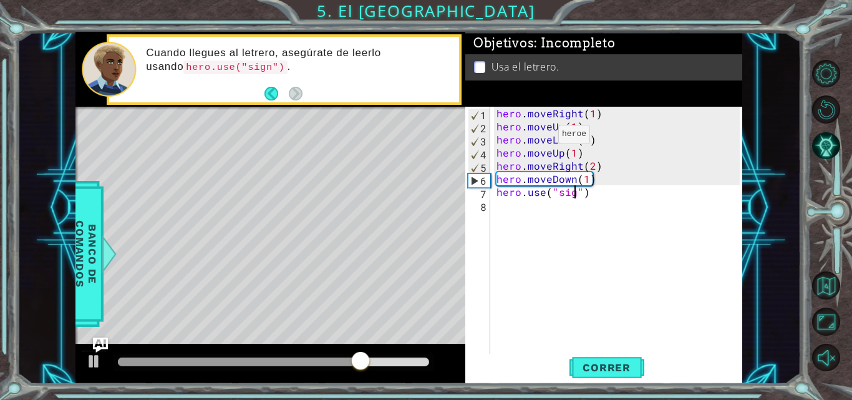
click at [518, 125] on div "hero . moveRight ( 1 ) hero . moveUp ( 1 ) hero . moveLeft ( 1 ) hero . moveUp …" at bounding box center [620, 244] width 252 height 275
click at [572, 194] on div "hero . moveRight ( 1 ) hero . moveUp ( 1 ) hero . moveLeft ( 1 ) hero . moveUp …" at bounding box center [620, 244] width 252 height 275
drag, startPoint x: 221, startPoint y: 67, endPoint x: 228, endPoint y: 69, distance: 7.3
click at [228, 69] on code "hero.use("sign")" at bounding box center [235, 67] width 104 height 14
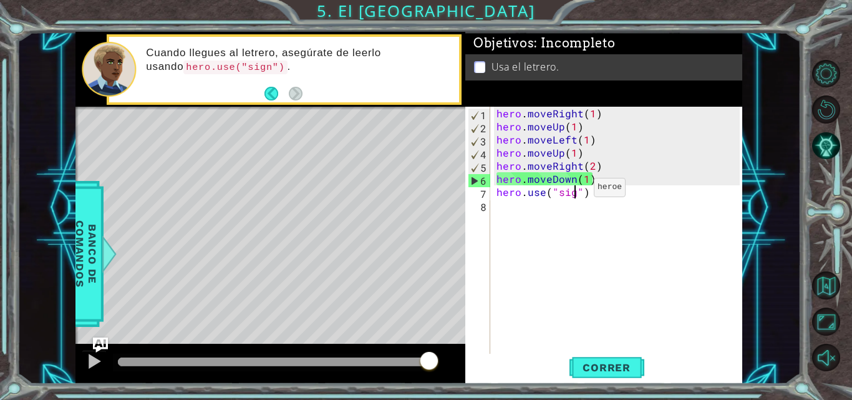
click at [573, 190] on div "hero . moveRight ( 1 ) hero . moveUp ( 1 ) hero . moveLeft ( 1 ) hero . moveUp …" at bounding box center [620, 244] width 252 height 275
paste textarea "n"
type textarea "hero.use("sign")"
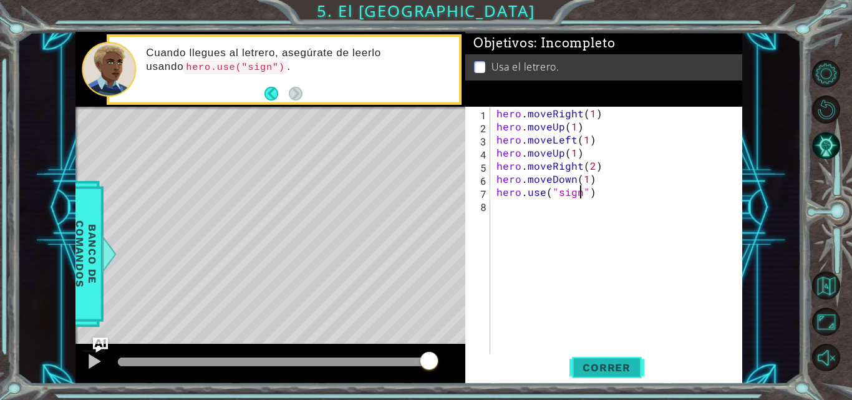
click at [607, 364] on span "Correr" at bounding box center [606, 367] width 73 height 12
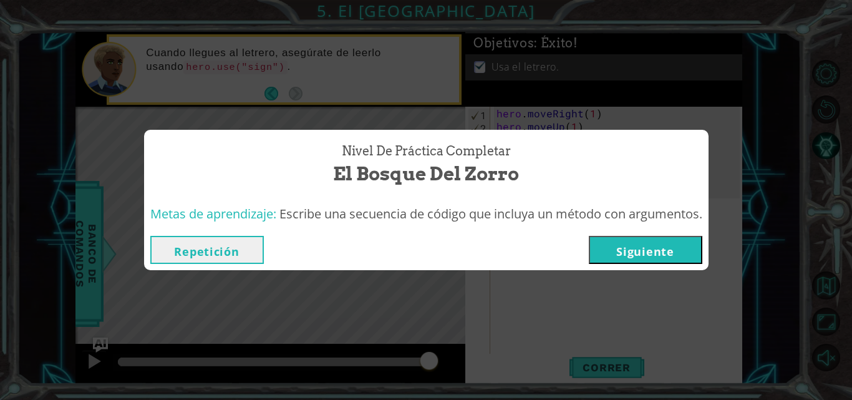
click at [251, 258] on button "Repetición" at bounding box center [207, 250] width 114 height 28
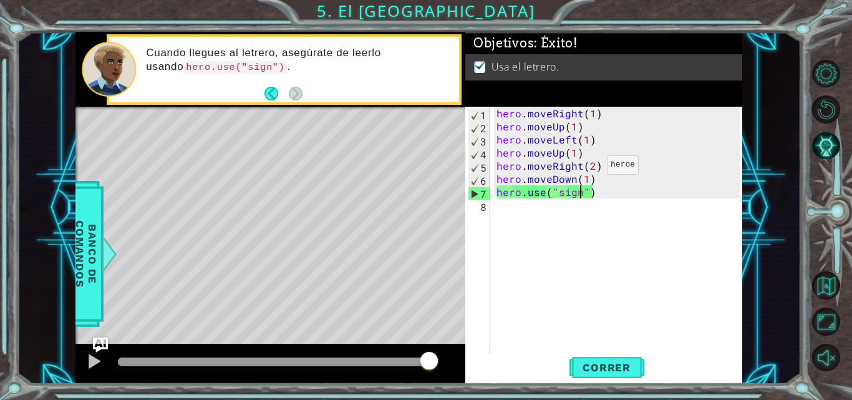
click at [568, 198] on div "hero . moveRight ( 1 ) hero . moveUp ( 1 ) hero . moveLeft ( 1 ) hero . moveUp …" at bounding box center [620, 244] width 252 height 275
drag, startPoint x: 598, startPoint y: 193, endPoint x: 498, endPoint y: 196, distance: 99.2
click at [498, 196] on div "hero . moveRight ( 1 ) hero . moveUp ( 1 ) hero . moveLeft ( 1 ) hero . moveUp …" at bounding box center [620, 244] width 252 height 275
click at [497, 191] on div "hero . moveRight ( 1 ) hero . moveUp ( 1 ) hero . moveLeft ( 1 ) hero . moveUp …" at bounding box center [620, 244] width 252 height 275
drag, startPoint x: 498, startPoint y: 193, endPoint x: 606, endPoint y: 195, distance: 108.5
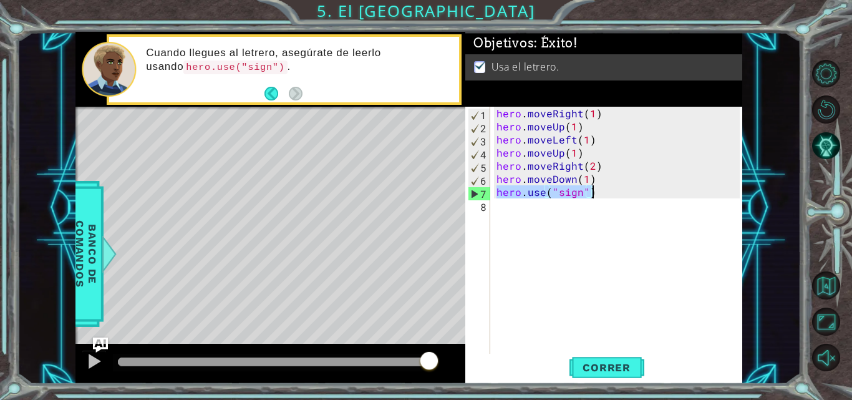
click at [606, 195] on div "hero . moveRight ( 1 ) hero . moveUp ( 1 ) hero . moveLeft ( 1 ) hero . moveUp …" at bounding box center [620, 244] width 252 height 275
click at [606, 195] on div "hero . moveRight ( 1 ) hero . moveUp ( 1 ) hero . moveLeft ( 1 ) hero . moveUp …" at bounding box center [617, 231] width 246 height 249
drag, startPoint x: 602, startPoint y: 194, endPoint x: 492, endPoint y: 187, distance: 110.6
click at [492, 187] on div "hero.use("sign") 1 2 3 4 5 6 7 8 hero . moveRight ( 1 ) hero . moveUp ( 1 ) her…" at bounding box center [602, 231] width 274 height 249
